Goal: Information Seeking & Learning: Find specific fact

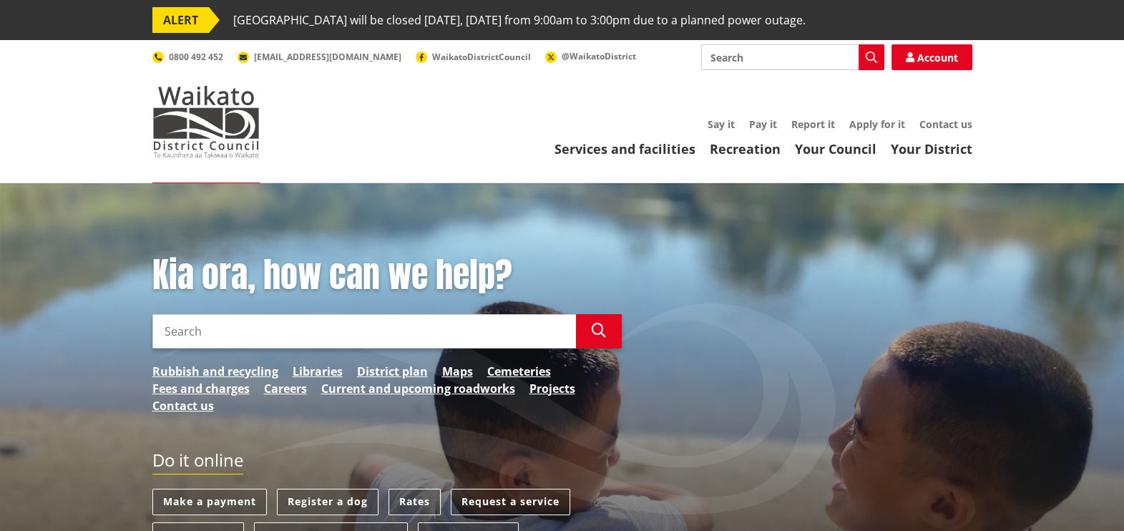
click at [377, 338] on input "Search" at bounding box center [364, 331] width 424 height 34
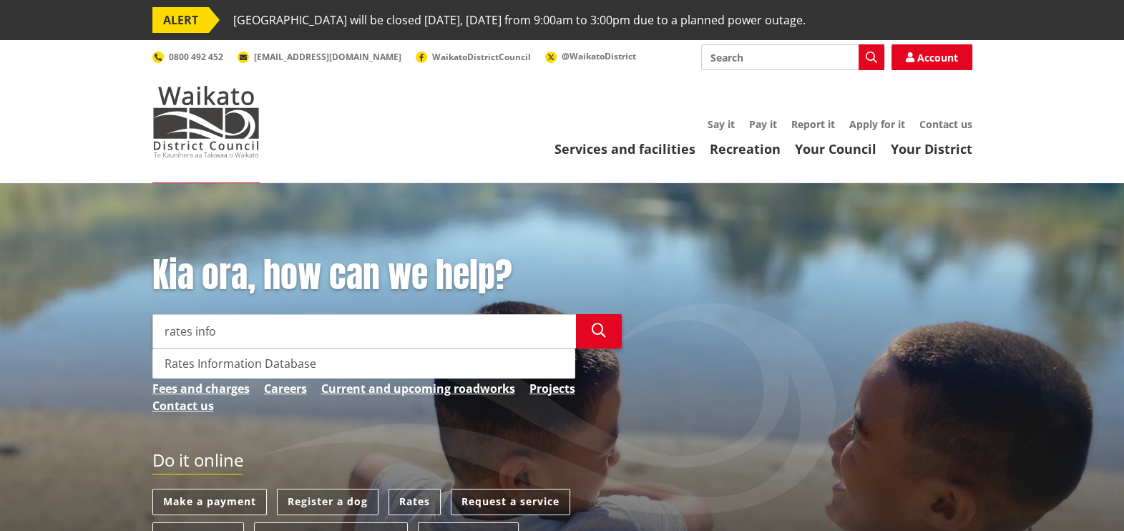
type input "rates info"
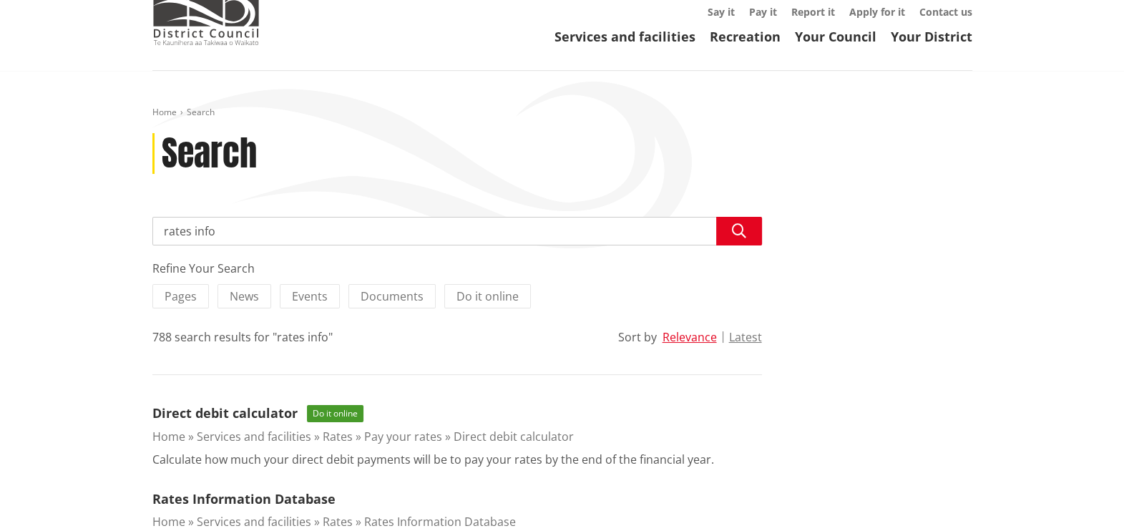
scroll to position [268, 0]
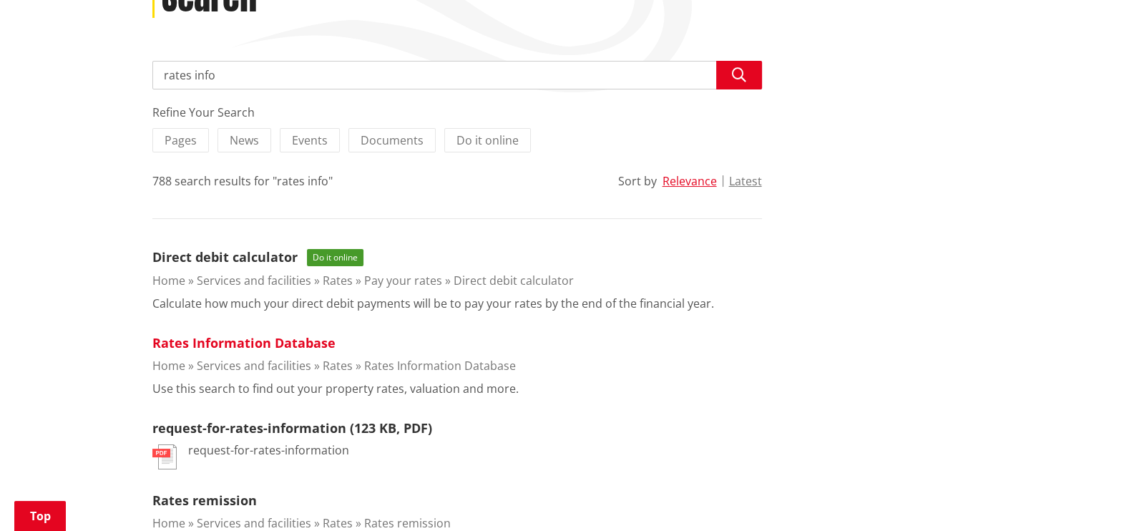
click at [245, 341] on link "Rates Information Database" at bounding box center [243, 342] width 183 height 17
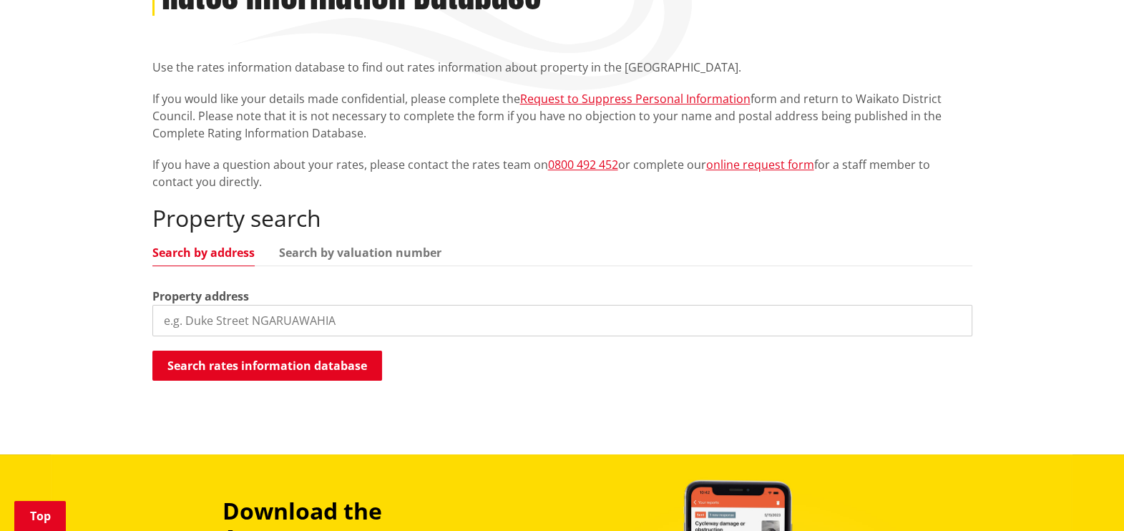
scroll to position [357, 0]
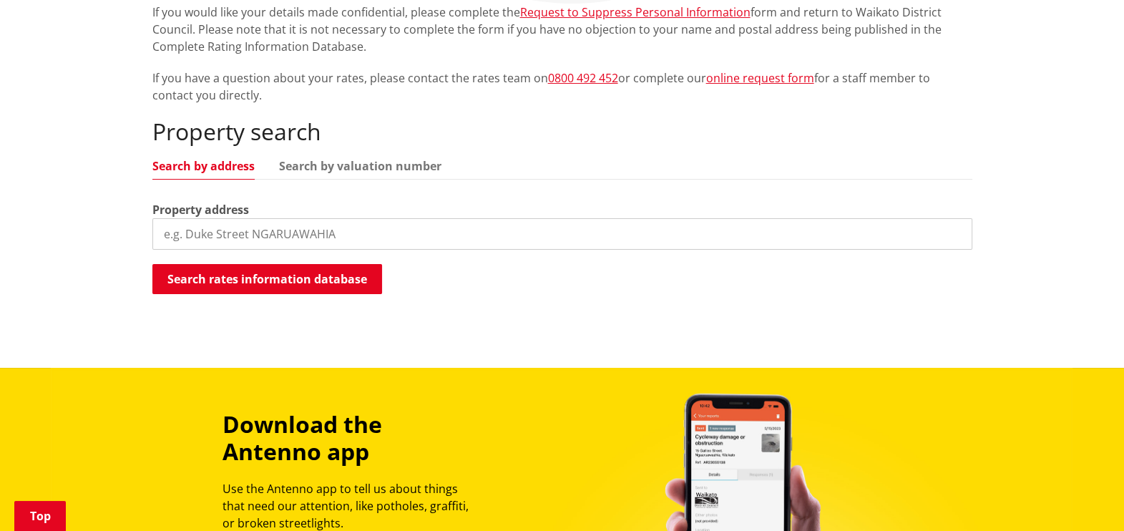
click at [252, 228] on input "search" at bounding box center [562, 233] width 820 height 31
type input "57 cherr"
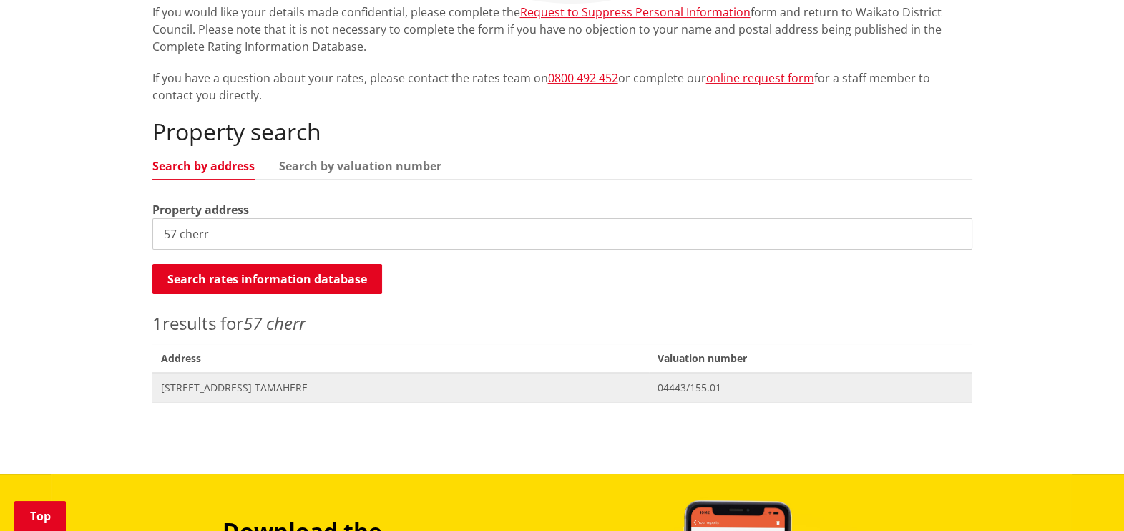
click at [240, 389] on span "57 Cherry Lane TAMAHERE" at bounding box center [401, 388] width 480 height 14
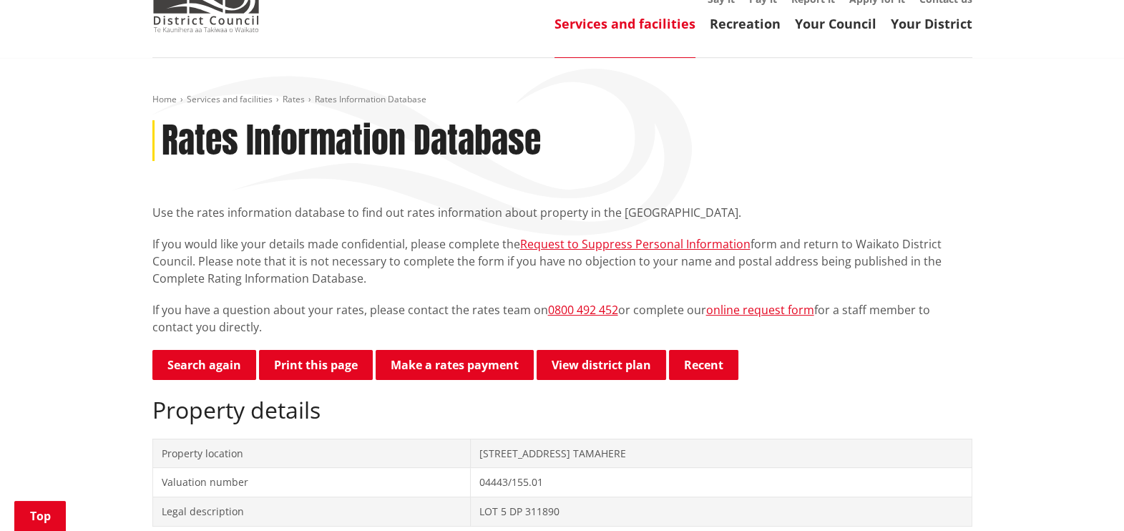
scroll to position [178, 0]
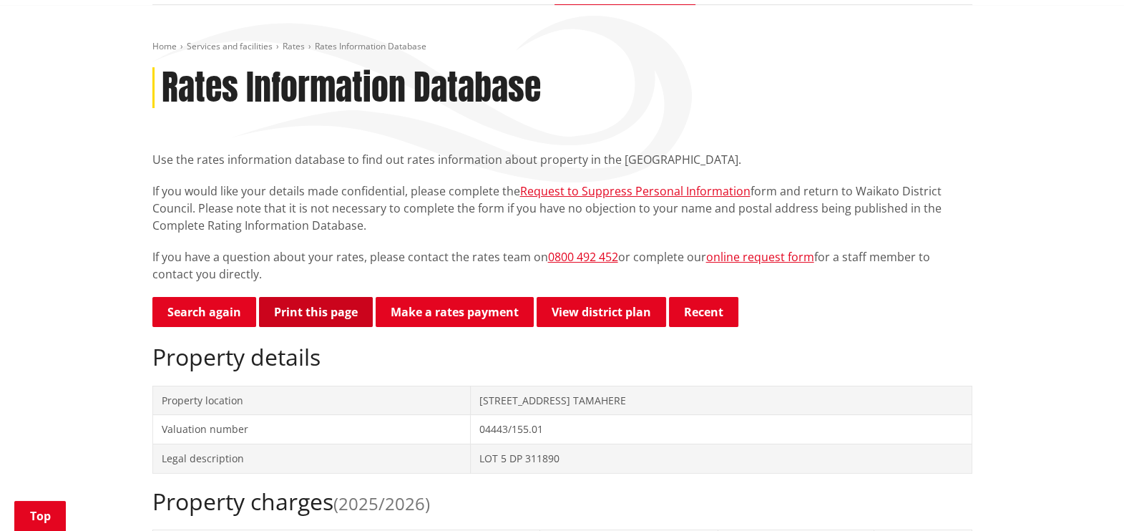
click at [326, 315] on button "Print this page" at bounding box center [316, 312] width 114 height 30
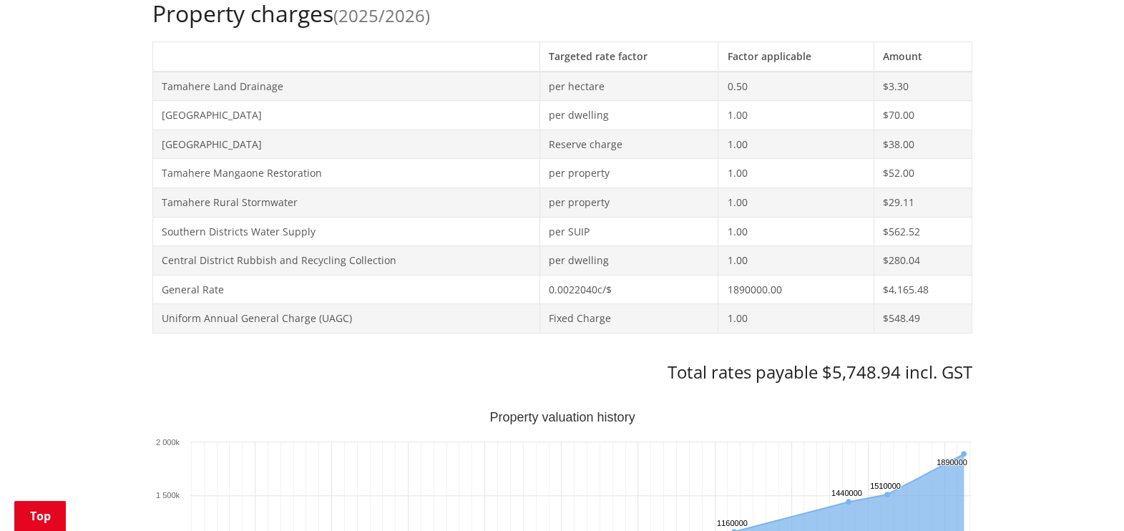
scroll to position [715, 0]
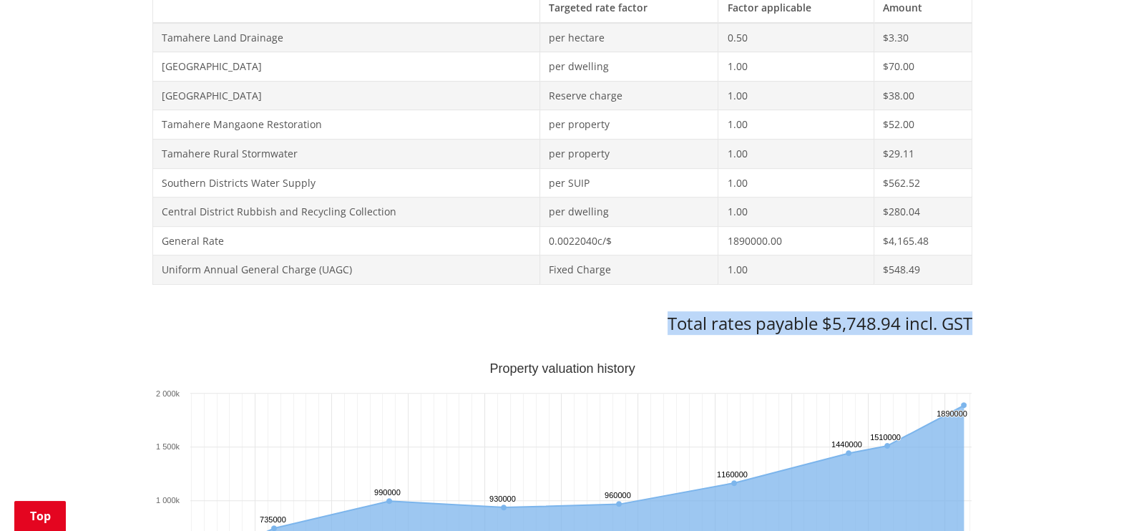
drag, startPoint x: 666, startPoint y: 320, endPoint x: 1018, endPoint y: 323, distance: 351.5
click at [1018, 323] on div "Home Services and facilities Rates Rates Information Database Rates Information…" at bounding box center [562, 485] width 1124 height 2035
drag, startPoint x: 1018, startPoint y: 323, endPoint x: 921, endPoint y: 317, distance: 96.8
copy h3 "Total rates payable $5,748.94 incl. GST"
